Goal: Find specific page/section: Find specific page/section

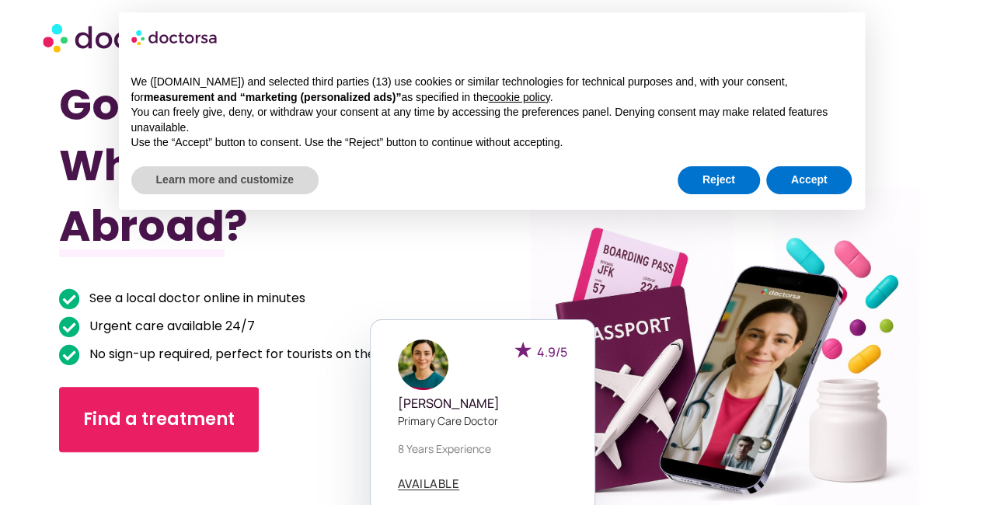
click at [954, 177] on section "Got Sick While Traveling Abroad? See a local doctor online in minutes Urgent ca…" at bounding box center [491, 346] width 983 height 542
click at [709, 190] on button "Reject" at bounding box center [718, 180] width 82 height 28
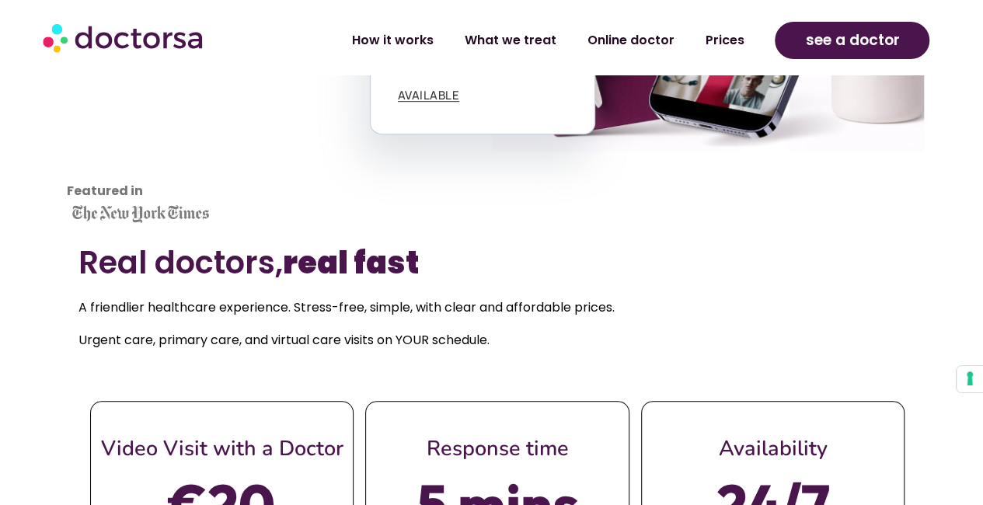
scroll to position [544, 0]
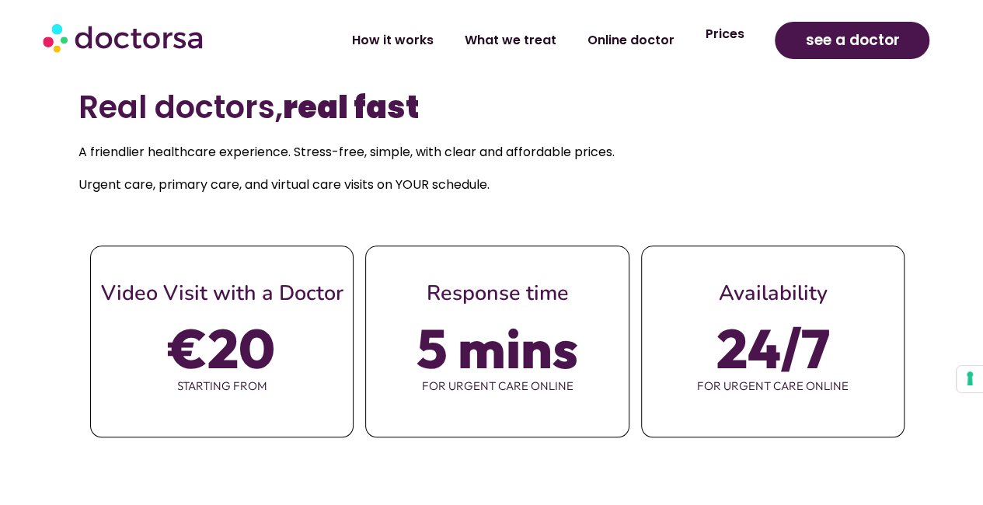
click at [722, 33] on link "Prices" at bounding box center [724, 34] width 70 height 36
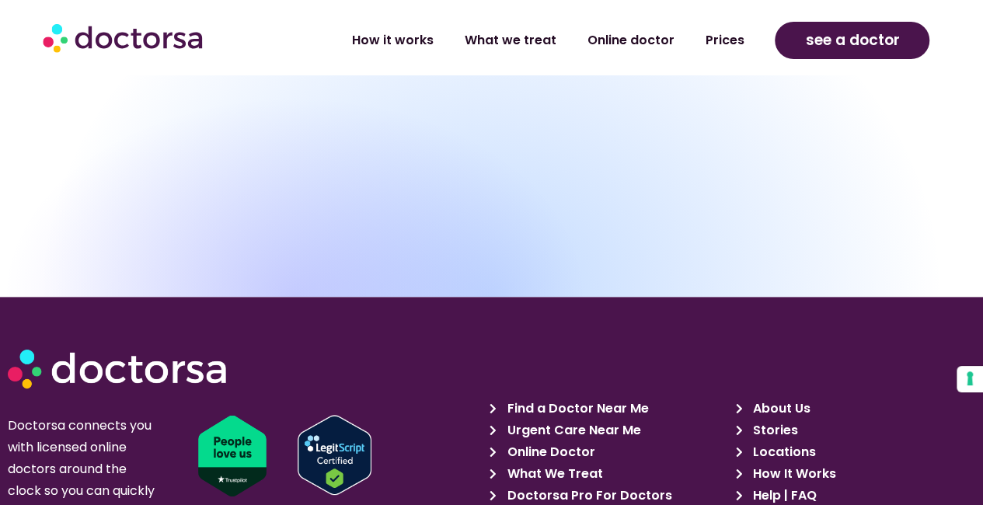
scroll to position [6835, 0]
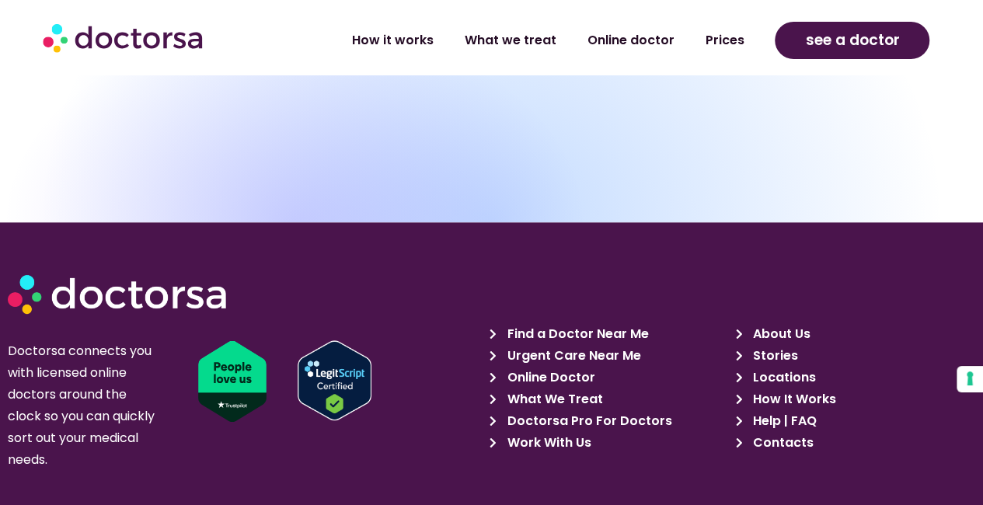
click at [545, 436] on span "Work With Us" at bounding box center [547, 443] width 88 height 22
